Goal: Task Accomplishment & Management: Complete application form

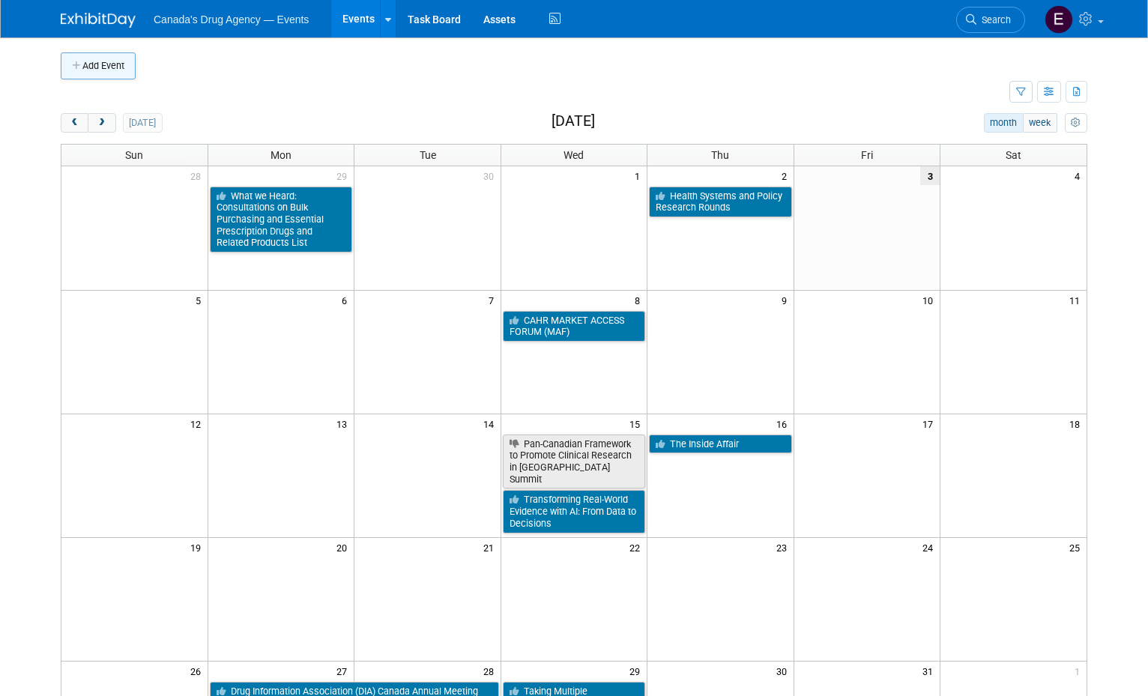
click at [98, 59] on button "Add Event" at bounding box center [98, 65] width 75 height 27
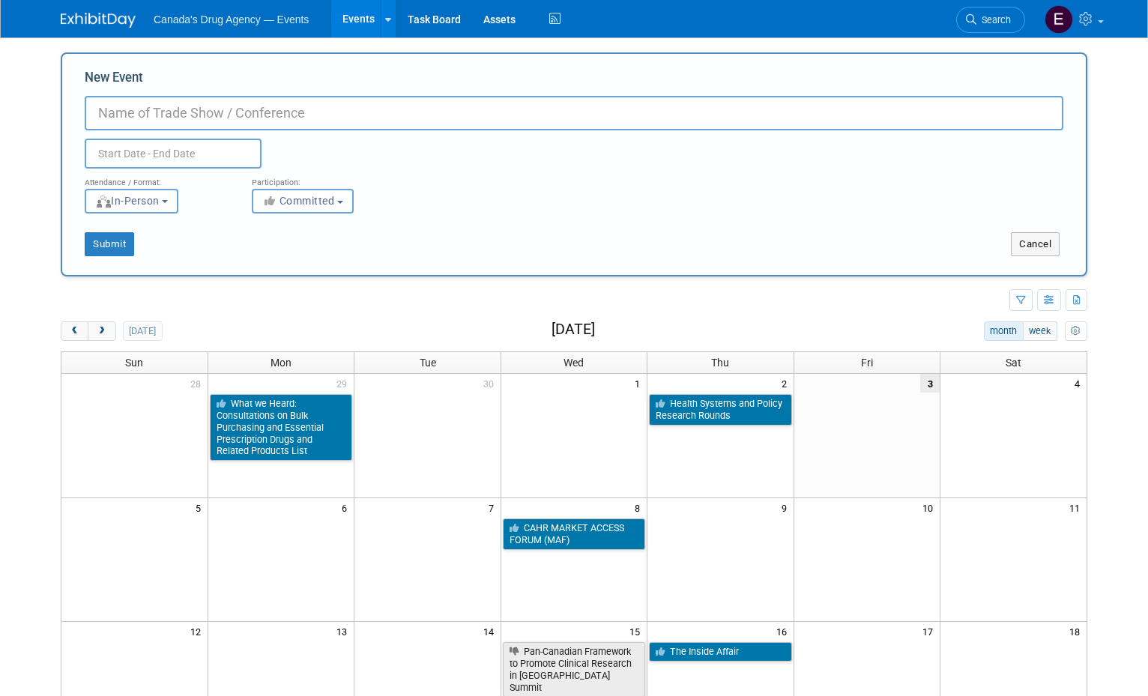
click at [145, 130] on input "New Event" at bounding box center [574, 113] width 979 height 34
paste input "[MEDICAL_DATA] [GEOGRAPHIC_DATA]"
drag, startPoint x: 143, startPoint y: 124, endPoint x: 288, endPoint y: 130, distance: 144.8
click at [145, 124] on input "[MEDICAL_DATA] [GEOGRAPHIC_DATA]" at bounding box center [574, 113] width 979 height 34
click at [351, 109] on input "[MEDICAL_DATA] [GEOGRAPHIC_DATA]" at bounding box center [574, 113] width 979 height 34
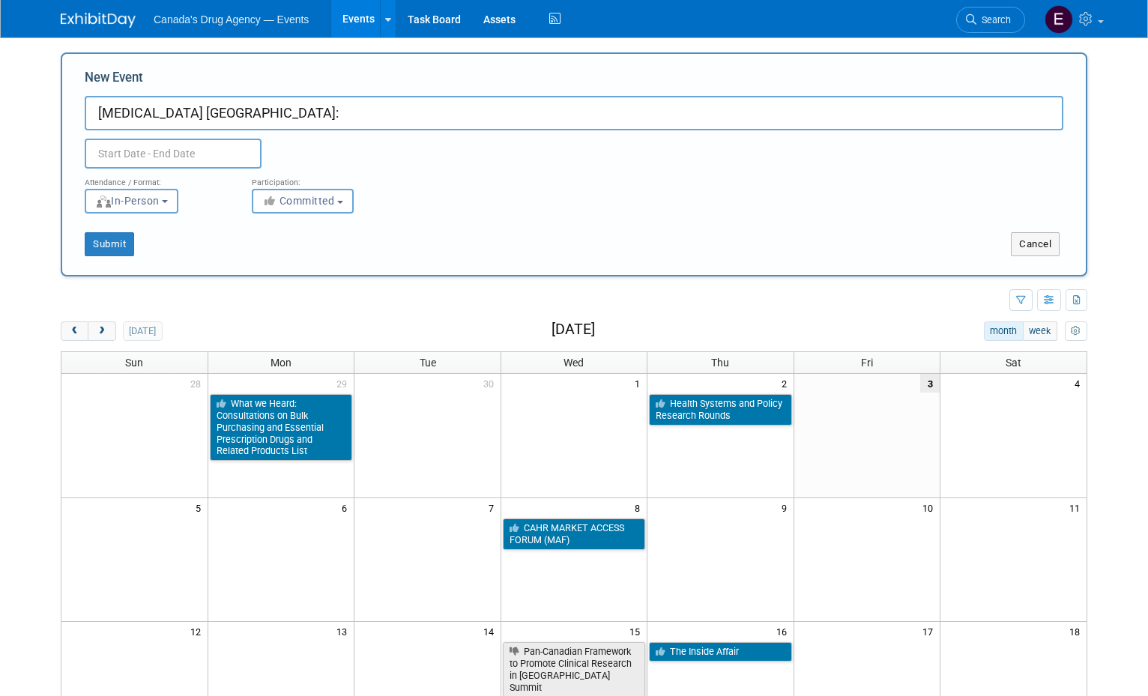
paste input "Beyond Borders: Data-Driven Innovation for Global Precision Oncology"
type input "[MEDICAL_DATA] [GEOGRAPHIC_DATA]: Beyond Borders: Data-Driven Innovation for Gl…"
click at [137, 153] on input "text" at bounding box center [173, 154] width 177 height 30
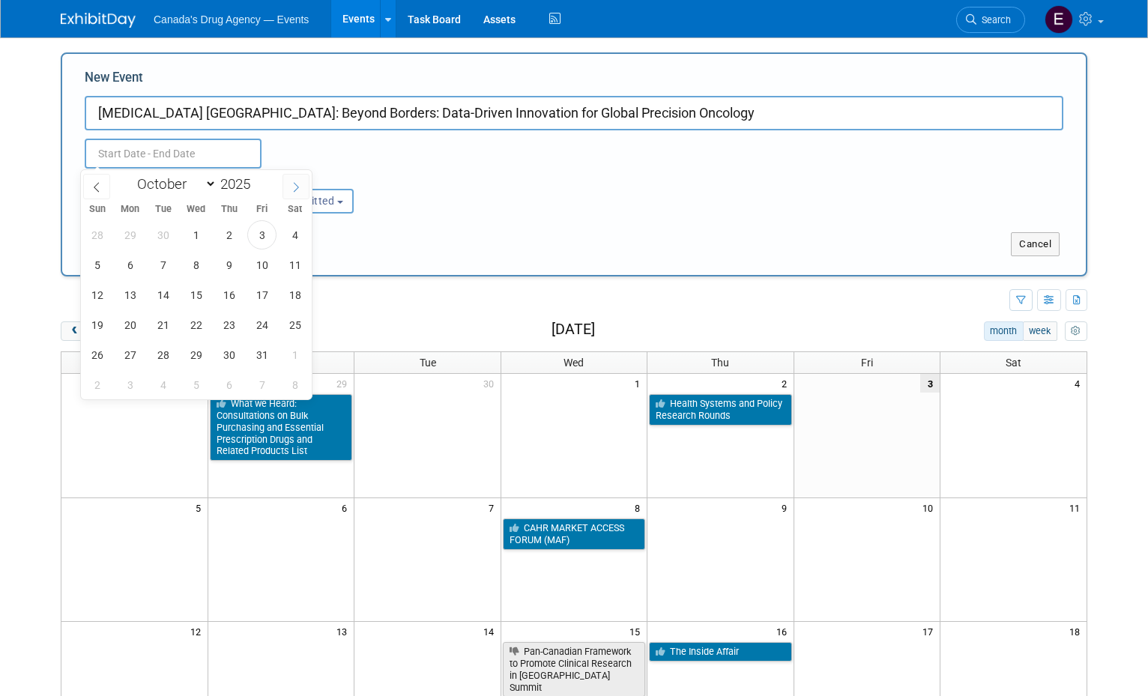
click at [295, 188] on icon at bounding box center [296, 187] width 10 height 10
select select "11"
click at [160, 231] on span "2" at bounding box center [162, 234] width 29 height 29
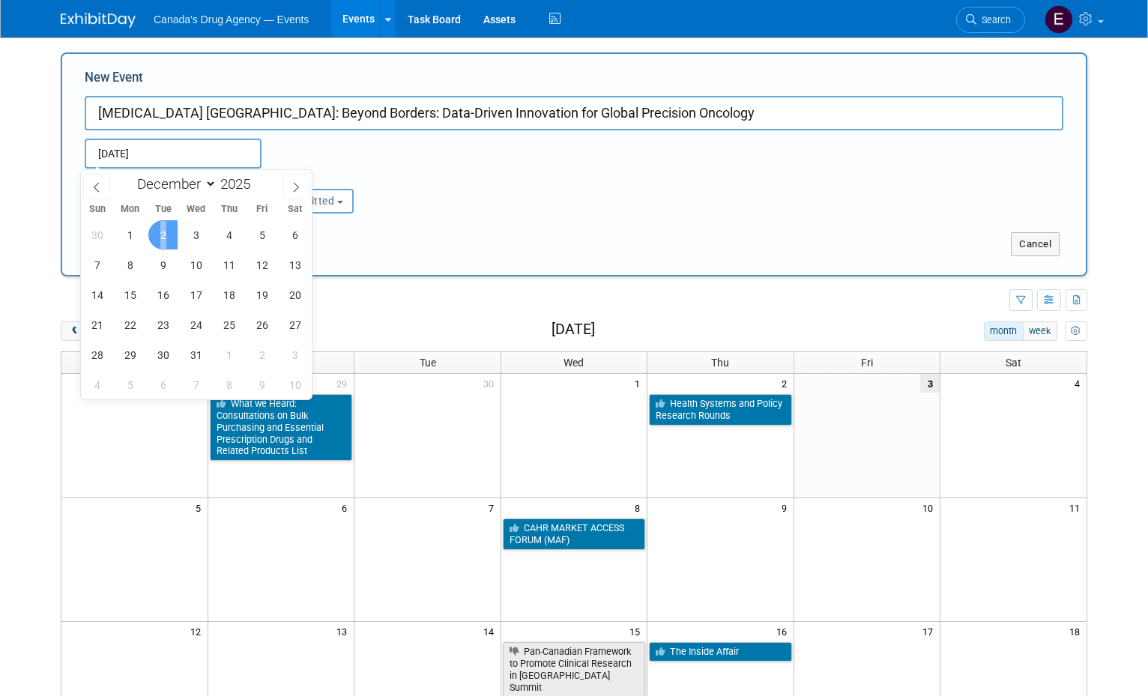
type input "[DATE] to [DATE]"
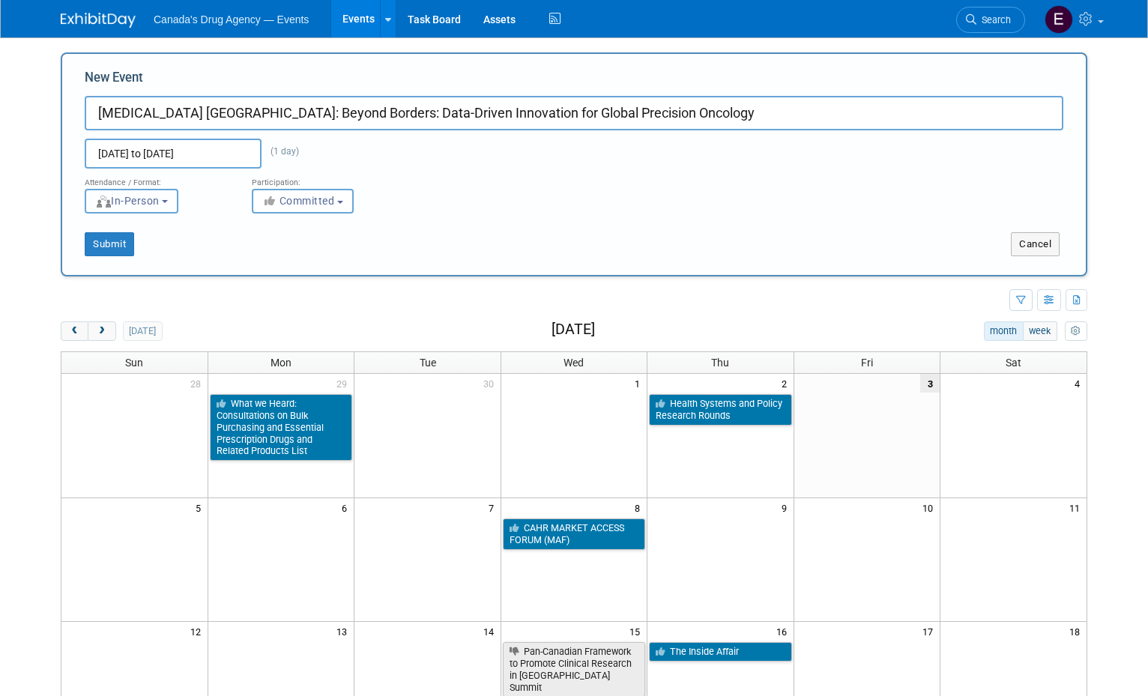
click at [147, 190] on button "In-Person" at bounding box center [132, 201] width 94 height 25
click at [148, 256] on label "Virtual" at bounding box center [136, 259] width 87 height 20
click at [99, 256] on input "Virtual" at bounding box center [94, 259] width 10 height 10
select select "2"
click at [331, 210] on button "Committed" at bounding box center [303, 201] width 102 height 25
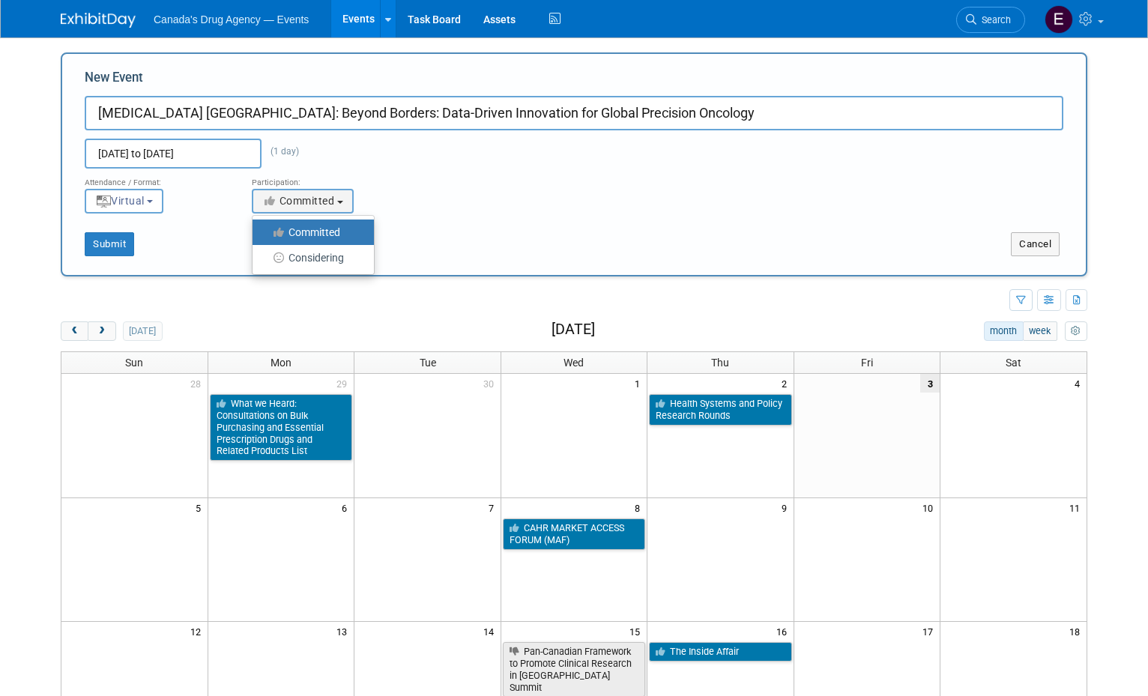
click at [311, 229] on label "Committed" at bounding box center [309, 232] width 99 height 19
click at [266, 229] on input "Committed" at bounding box center [261, 233] width 10 height 10
click at [71, 238] on div "Submit" at bounding box center [275, 244] width 427 height 24
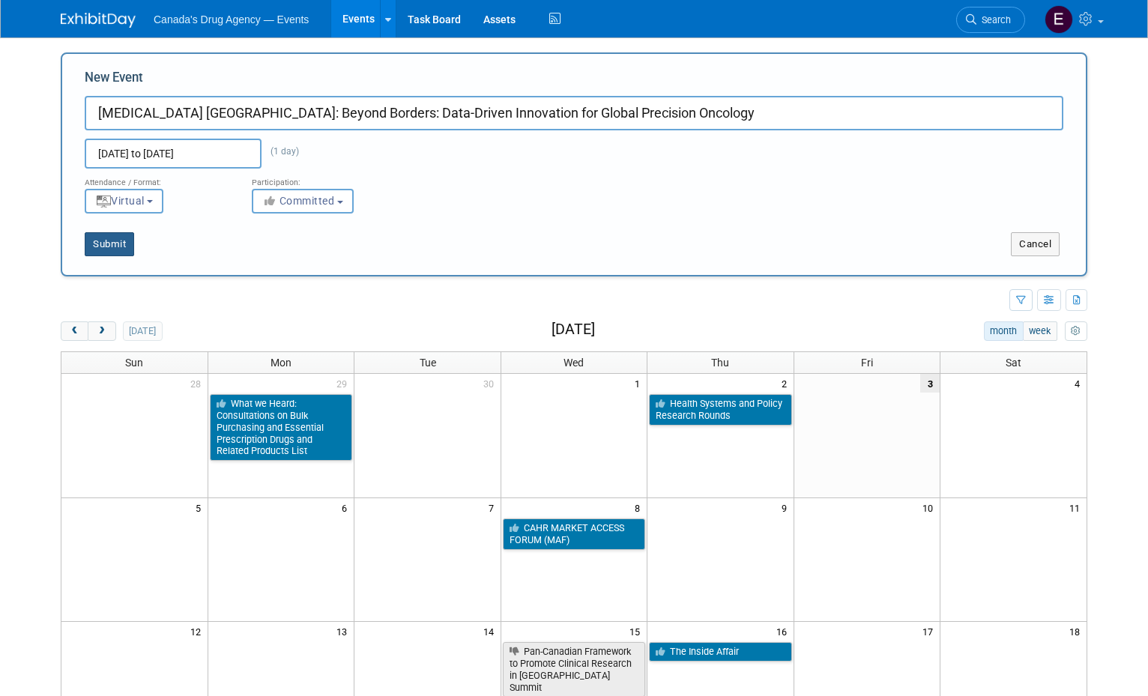
click at [106, 254] on button "Submit" at bounding box center [109, 244] width 49 height 24
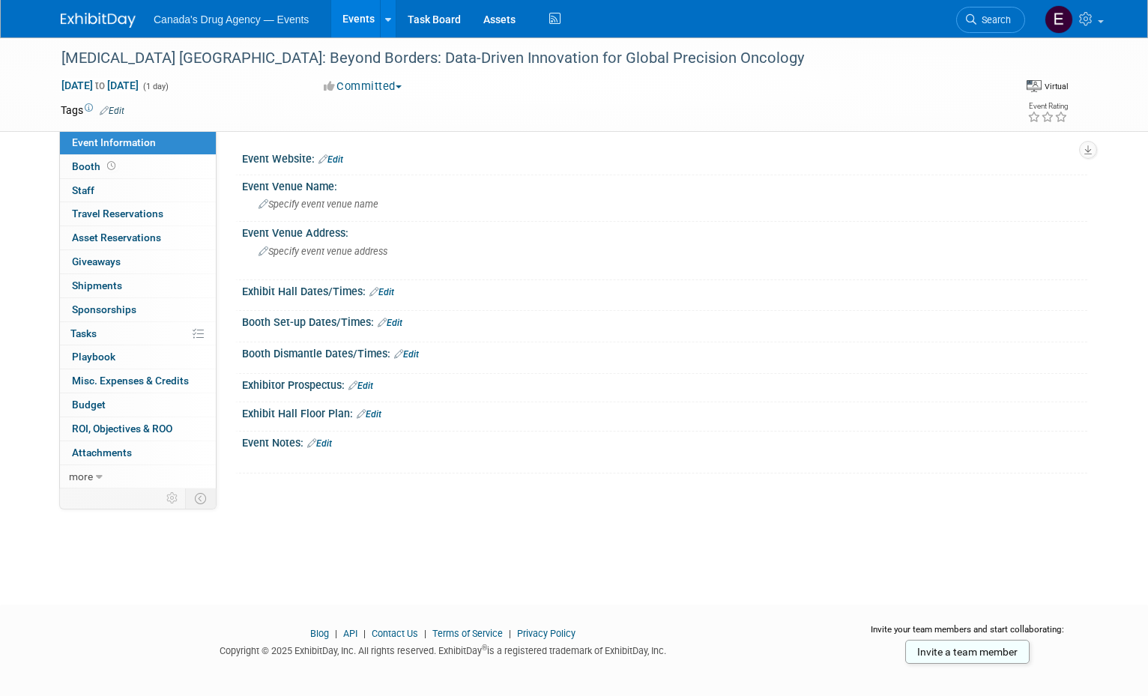
click at [322, 447] on link "Edit" at bounding box center [319, 443] width 25 height 10
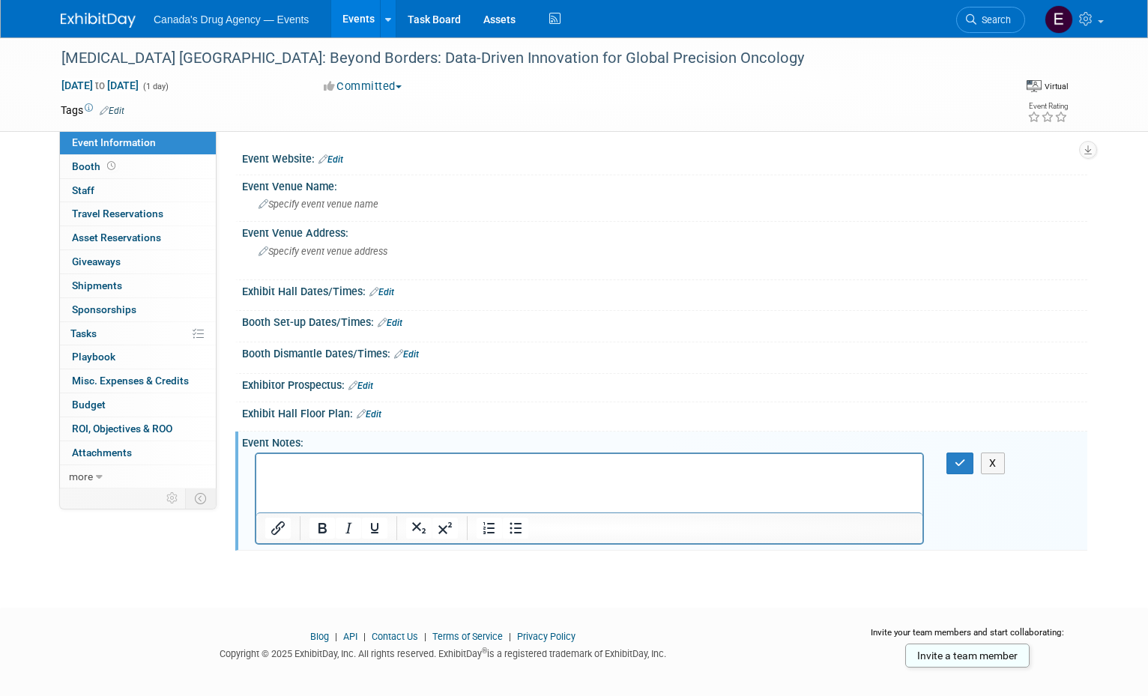
click at [101, 596] on body "Canada's Drug Agency — Events Events Add Event Bulk Upload Events Shareable Eve…" at bounding box center [574, 348] width 1148 height 696
click at [382, 475] on html at bounding box center [589, 464] width 666 height 21
click at [305, 475] on html at bounding box center [589, 464] width 666 height 21
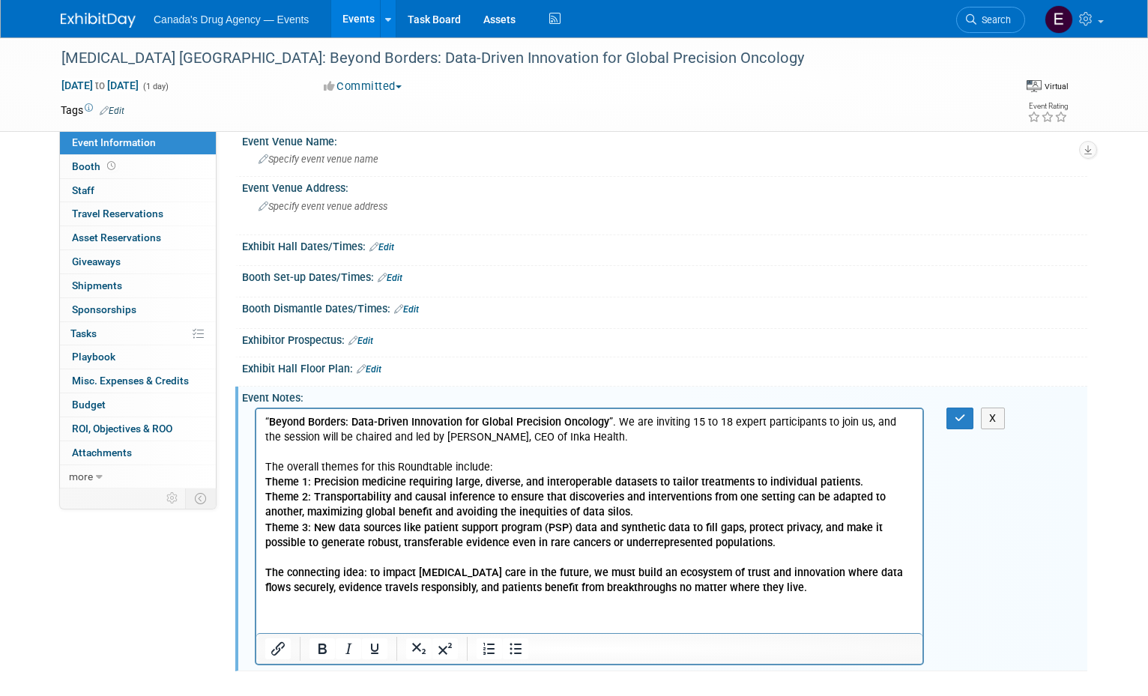
scroll to position [150, 0]
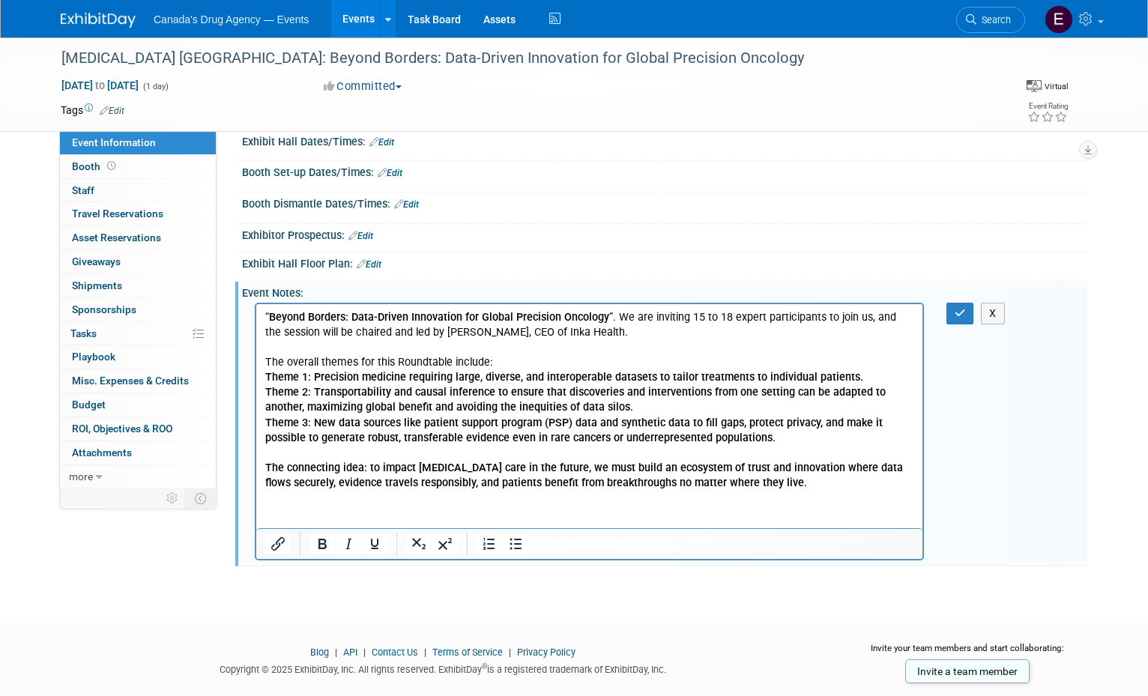
click at [540, 433] on b "Theme 3: New data sources like patient support program (PSP) data and synthetic…" at bounding box center [574, 431] width 618 height 28
click at [7, 658] on div "Blog | API | Contact Us | Terms of Service | Privacy Policy Copyright © 2025 Ex…" at bounding box center [574, 656] width 1148 height 59
click at [272, 310] on p "“ Beyond Borders: Data-Driven Innovation for Global Precision Oncology ”. We ar…" at bounding box center [589, 325] width 649 height 30
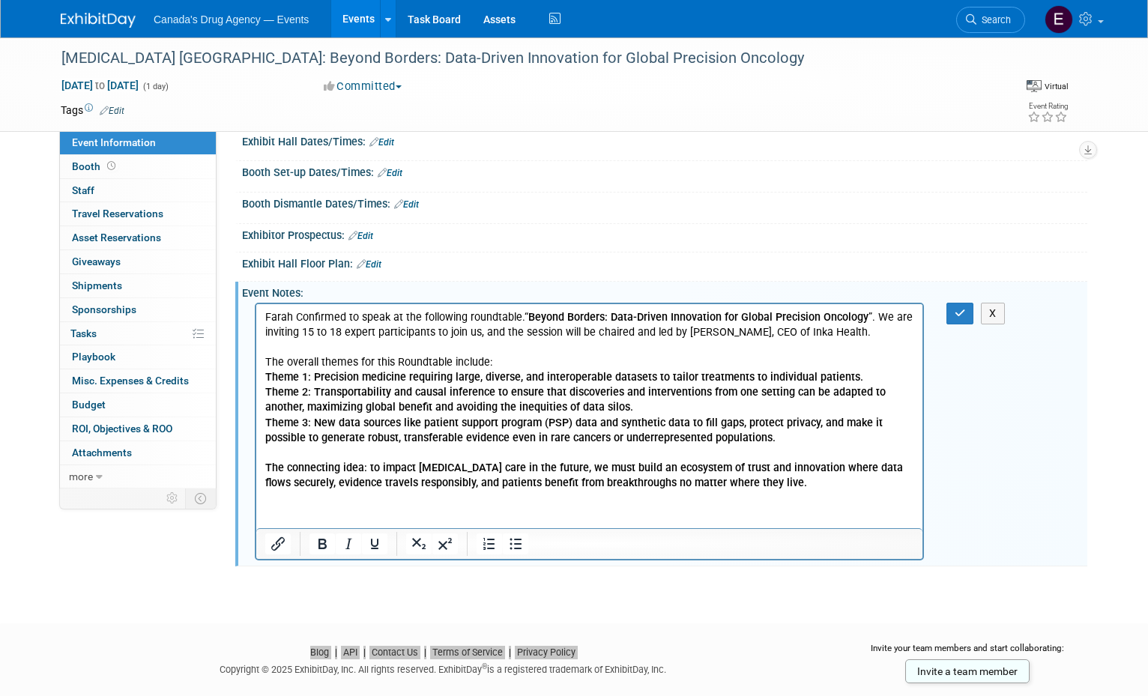
click at [888, 330] on p "Farah Confirmed to speak at the following roundtable. “ Beyond Borders: Data-Dr…" at bounding box center [589, 325] width 649 height 30
click at [877, 315] on p "Farah Confirmed to speak at the following roundtable. “ Beyond Borders: Data-Dr…" at bounding box center [589, 325] width 649 height 30
click at [802, 486] on p "The connecting idea: to impact cancer care in the future, we must build an ecos…" at bounding box center [589, 476] width 649 height 30
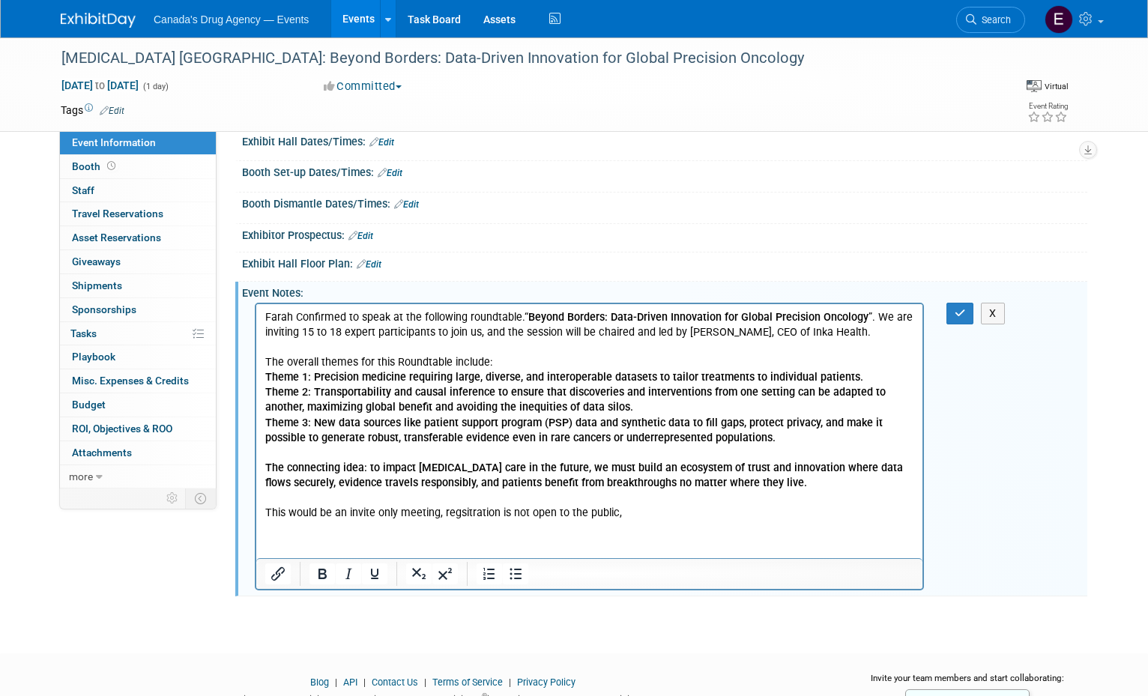
click at [137, 618] on div "Colorectal Cancer Canada: Beyond Borders: Data-Driven Innovation for Global Pre…" at bounding box center [574, 257] width 1148 height 739
click at [654, 516] on p "﻿This would be an invite only meeting, regsitration is not open to the public," at bounding box center [589, 513] width 649 height 15
click at [667, 655] on footer "Blog | API | Contact Us | Terms of Service | Privacy Policy Copyright © 2025 Ex…" at bounding box center [574, 706] width 1148 height 105
click at [952, 318] on button "button" at bounding box center [961, 314] width 28 height 22
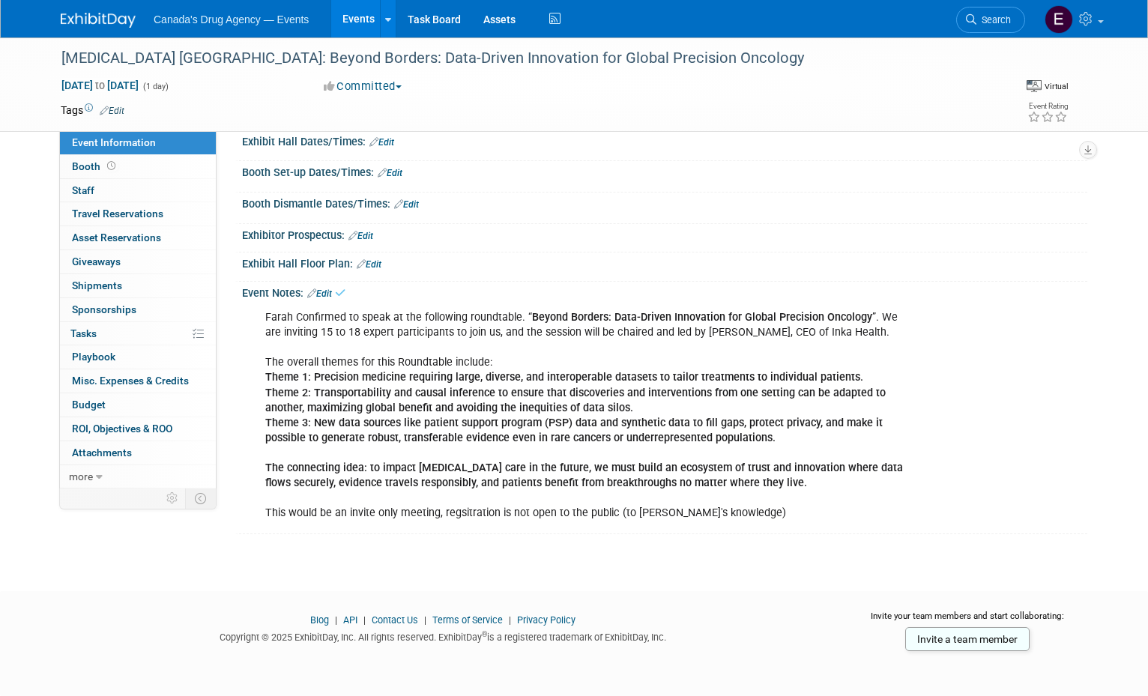
click at [427, 477] on b "The connecting idea: to impact cancer care in the future, we must build an ecos…" at bounding box center [584, 476] width 638 height 28
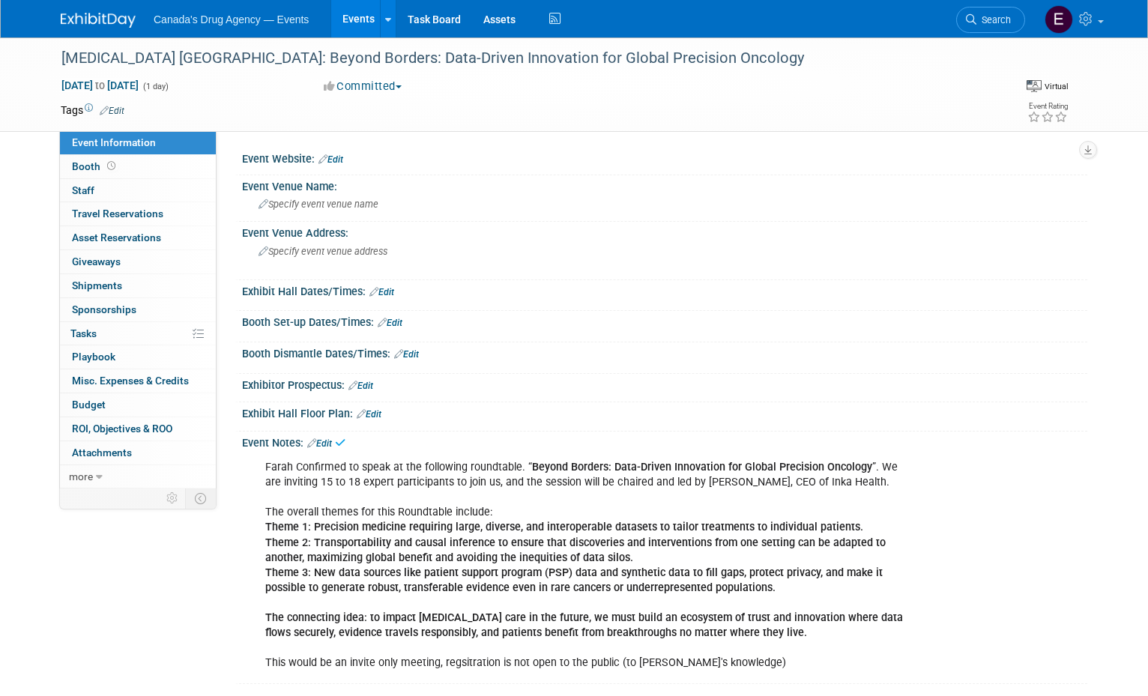
click at [471, 519] on div "Farah Confirmed to speak at the following roundtable. “ Beyond Borders: Data-Dr…" at bounding box center [589, 566] width 669 height 226
click at [118, 453] on span "Attachments 0" at bounding box center [102, 453] width 60 height 12
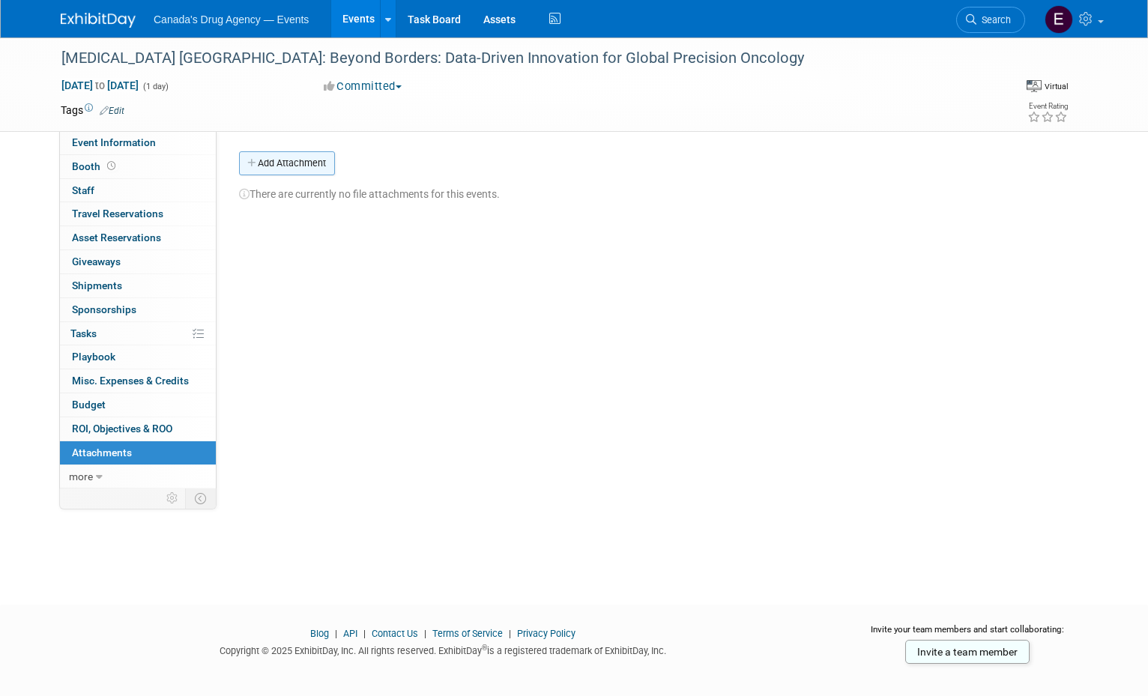
click at [298, 153] on button "Add Attachment" at bounding box center [287, 163] width 96 height 24
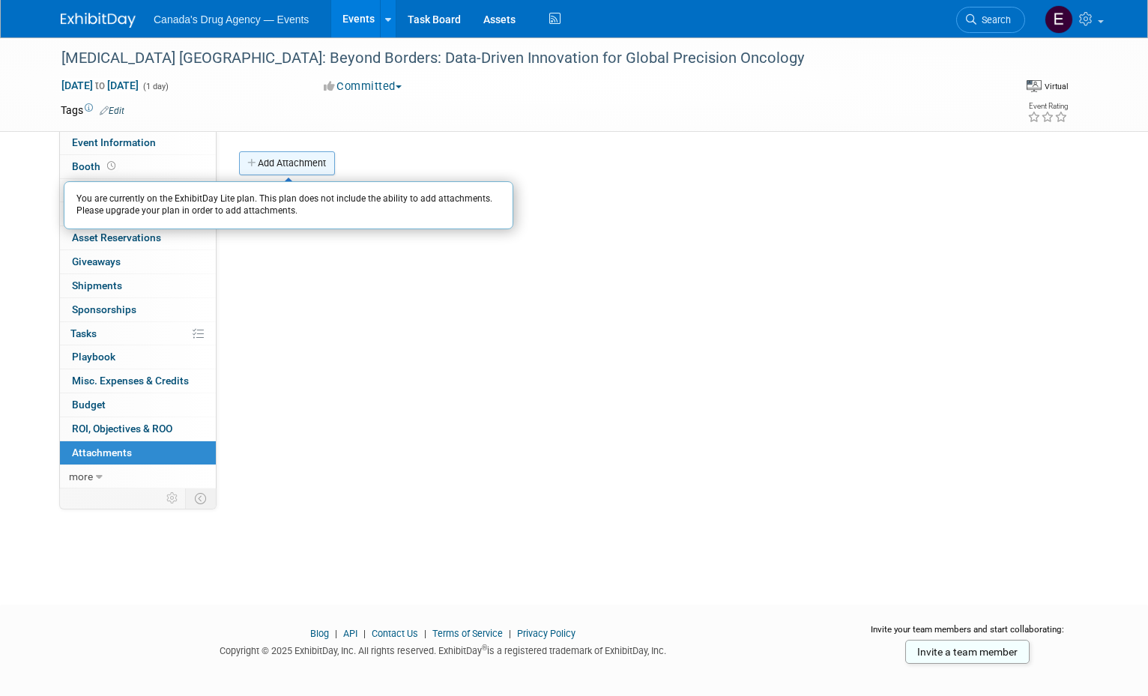
click at [290, 163] on button "Add Attachment" at bounding box center [287, 163] width 96 height 24
click at [104, 143] on span "Event Information" at bounding box center [114, 142] width 84 height 12
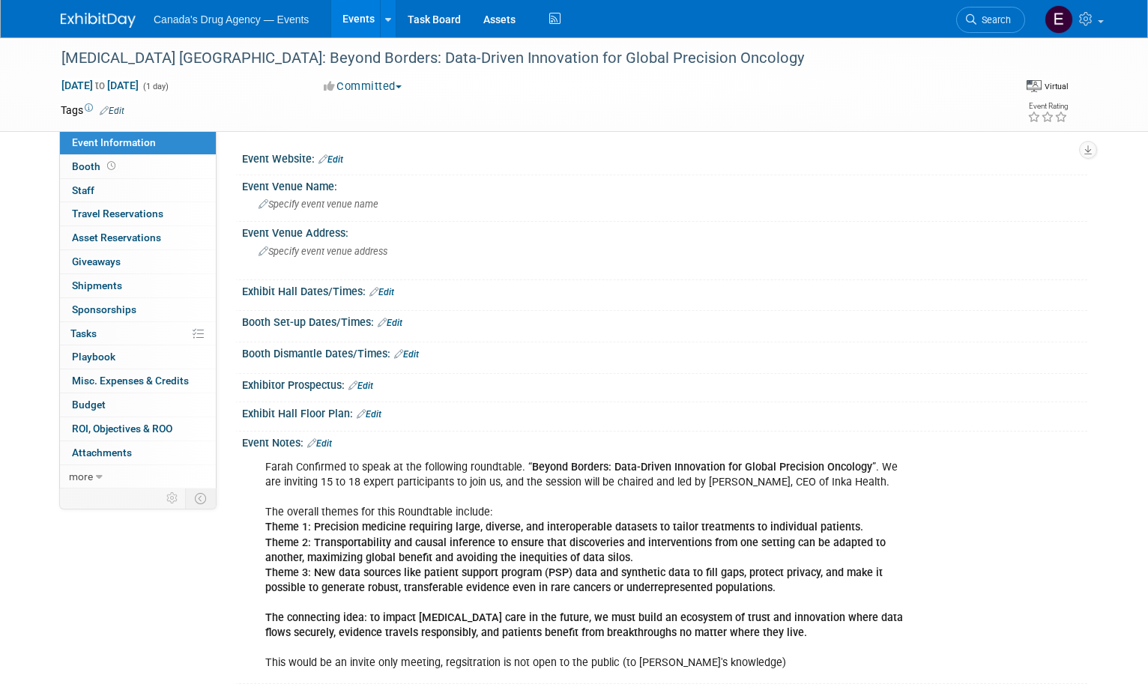
click at [176, 585] on div "Event Information Event Info Booth Booth 0 Staff 0 Staff 0 Travel Reservations …" at bounding box center [573, 360] width 1049 height 647
click at [349, 16] on link "Events" at bounding box center [358, 18] width 55 height 37
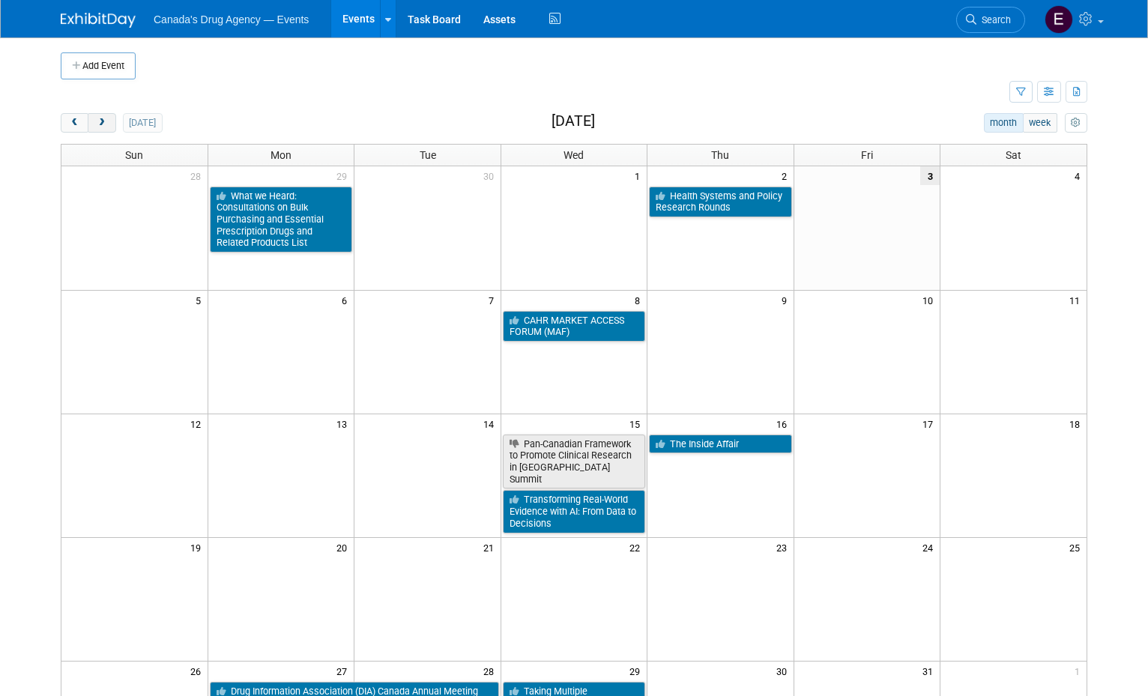
click at [105, 120] on button "next" at bounding box center [102, 122] width 28 height 19
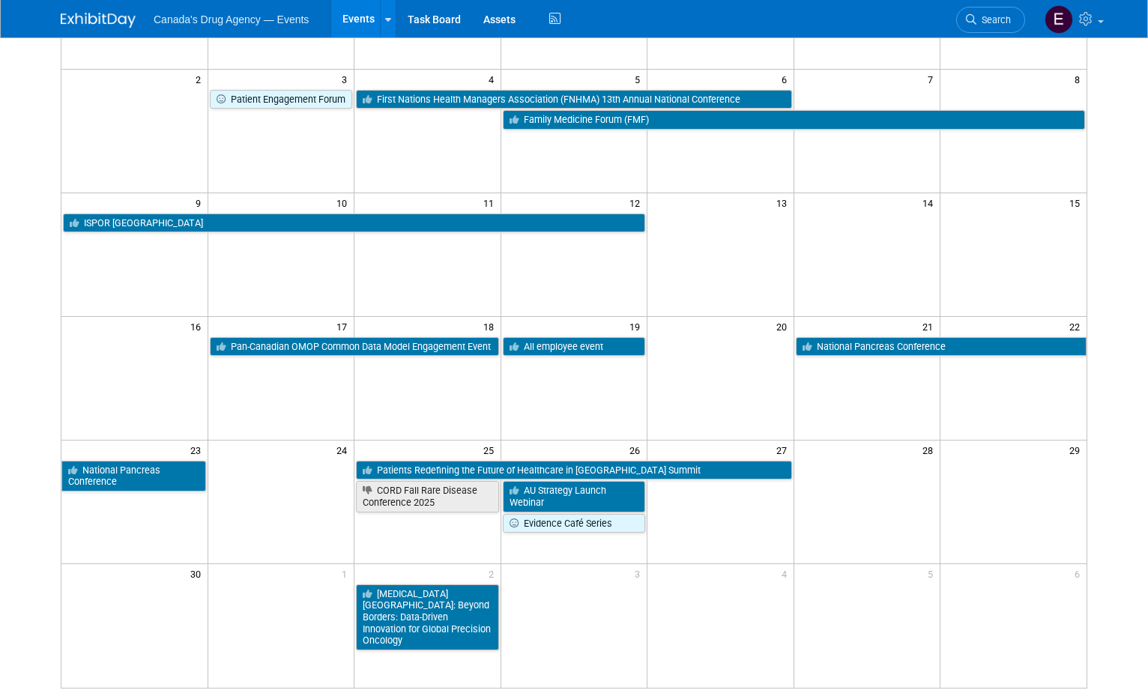
scroll to position [225, 0]
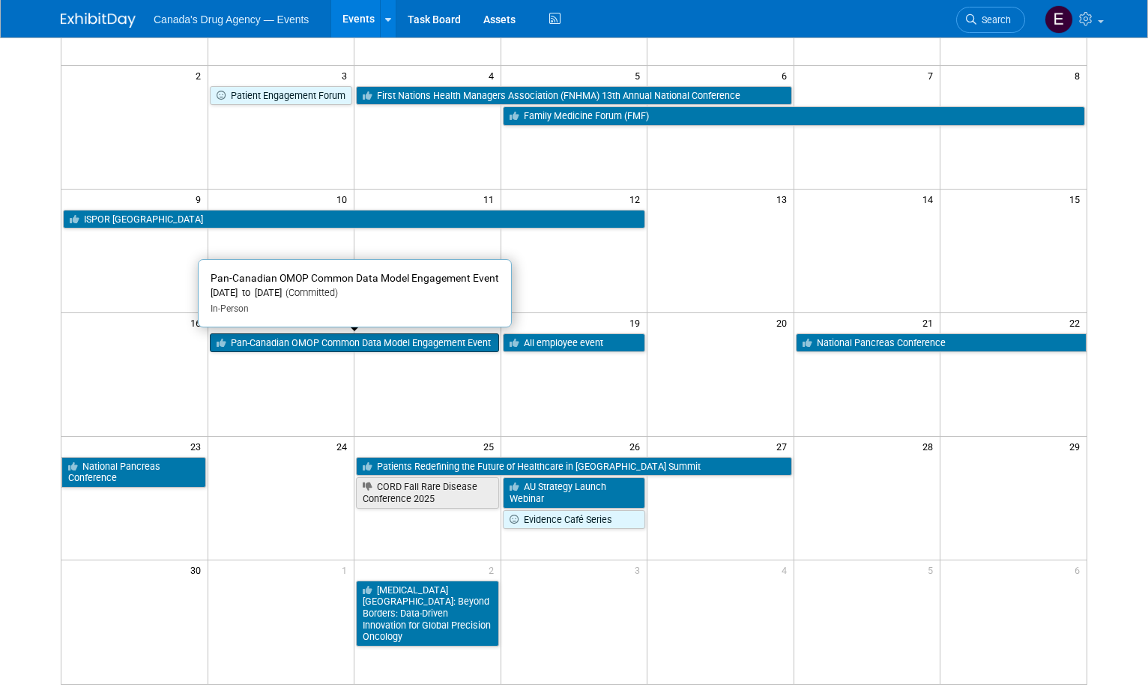
click at [226, 334] on link "Pan-Canadian OMOP Common Data Model Engagement Event" at bounding box center [354, 343] width 289 height 19
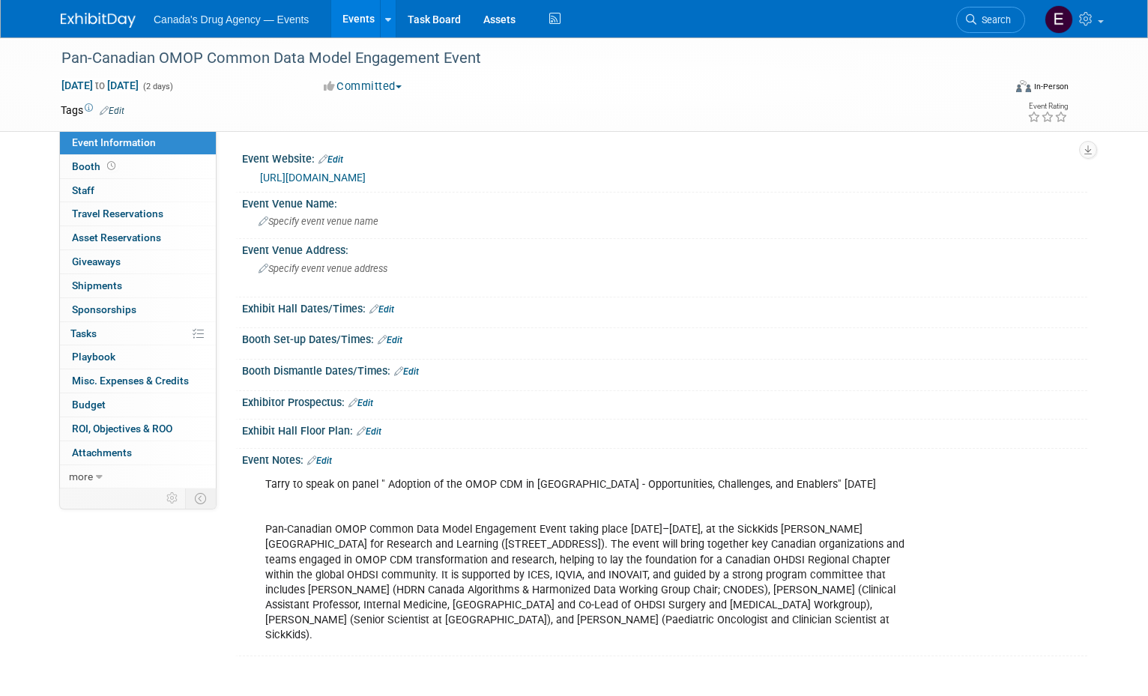
click at [142, 567] on div "Event Information Event Info Booth Booth 0 Staff 0 Staff 0 Travel Reservations …" at bounding box center [573, 346] width 1049 height 619
click at [93, 582] on div "Event Information Event Info Booth Booth 0 Staff 0 Staff 0 Travel Reservations …" at bounding box center [573, 346] width 1049 height 619
